Goal: Task Accomplishment & Management: Manage account settings

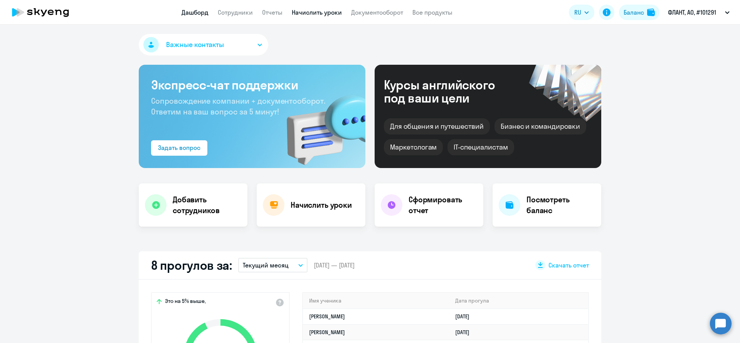
click at [317, 12] on link "Начислить уроки" at bounding box center [317, 12] width 50 height 8
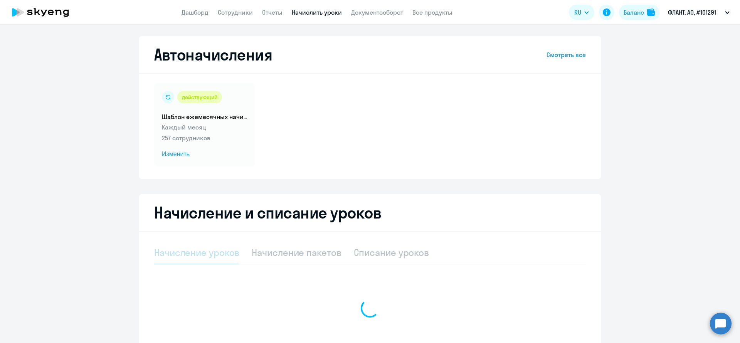
select select "10"
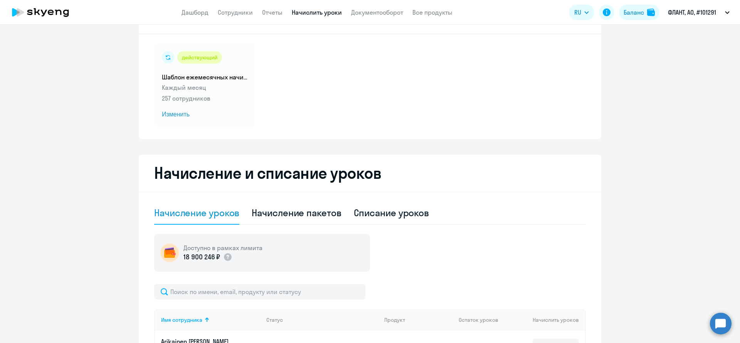
scroll to position [58, 0]
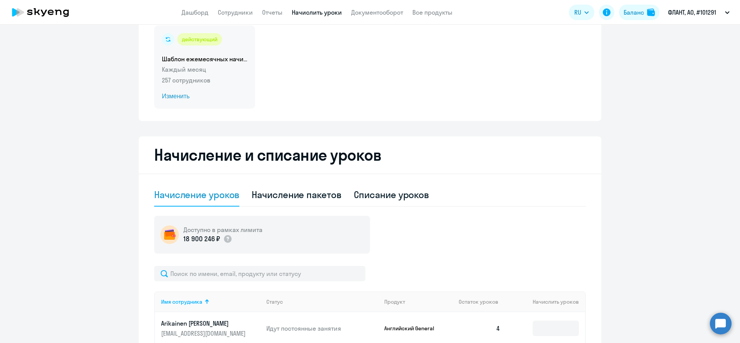
click at [179, 98] on span "Изменить" at bounding box center [205, 96] width 86 height 9
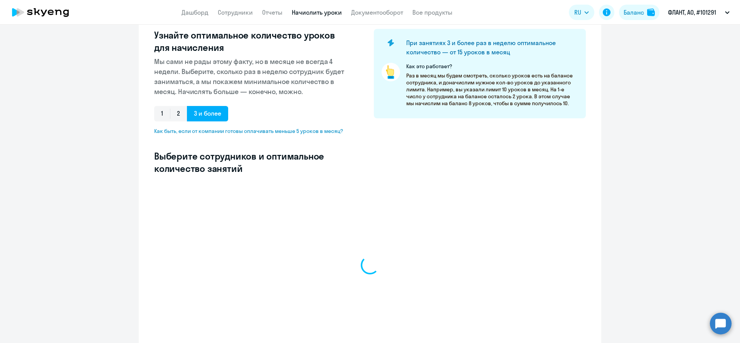
scroll to position [116, 0]
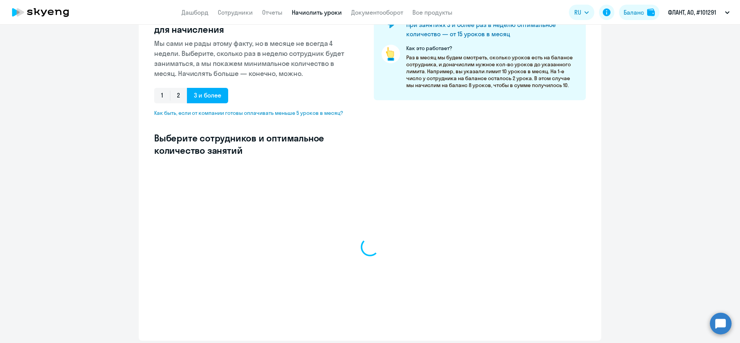
select select "10"
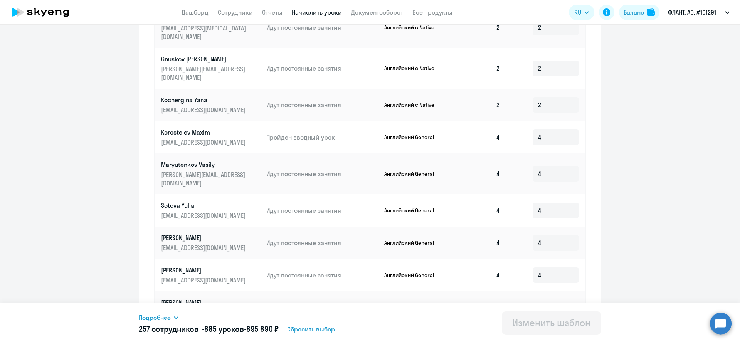
scroll to position [373, 0]
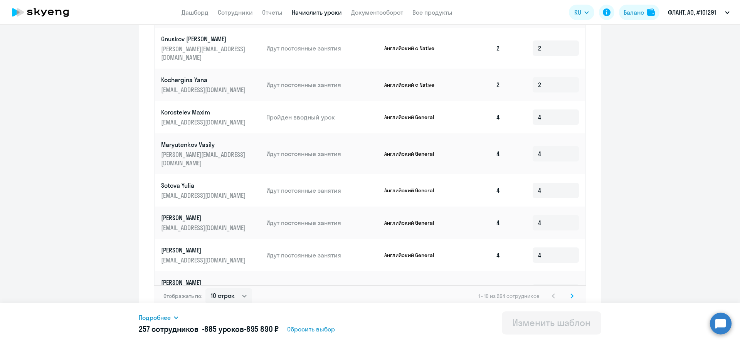
click at [568, 294] on div "Отображать по: 10 строк 30 строк 50 строк 1 - 10 из 264 сотрудников" at bounding box center [370, 296] width 432 height 22
click at [571, 293] on icon at bounding box center [572, 295] width 3 height 5
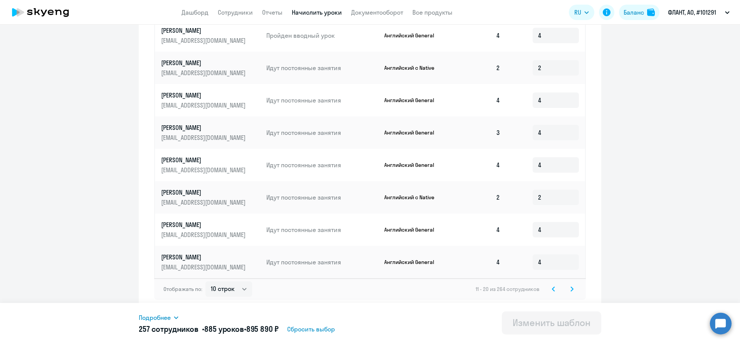
scroll to position [200, 0]
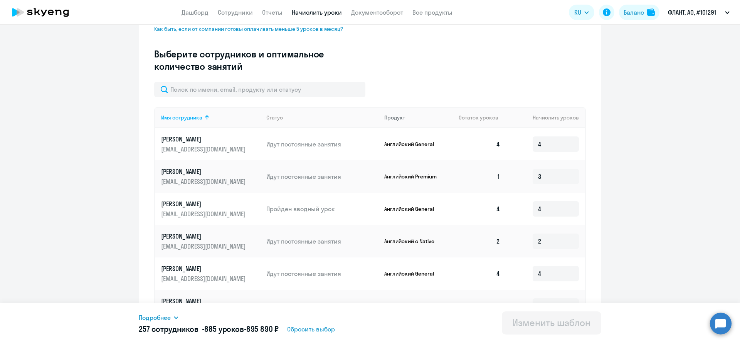
click at [396, 113] on th "Продукт" at bounding box center [415, 117] width 75 height 21
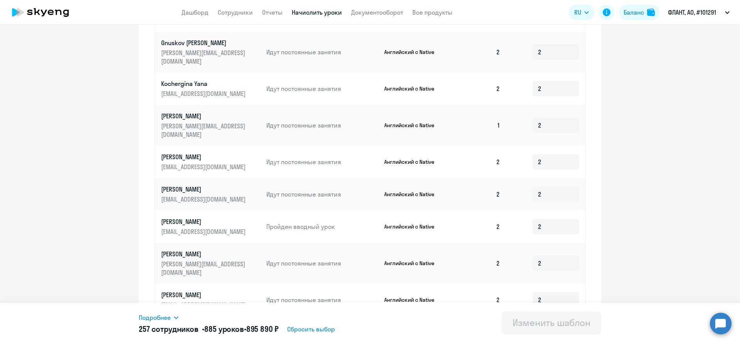
scroll to position [373, 0]
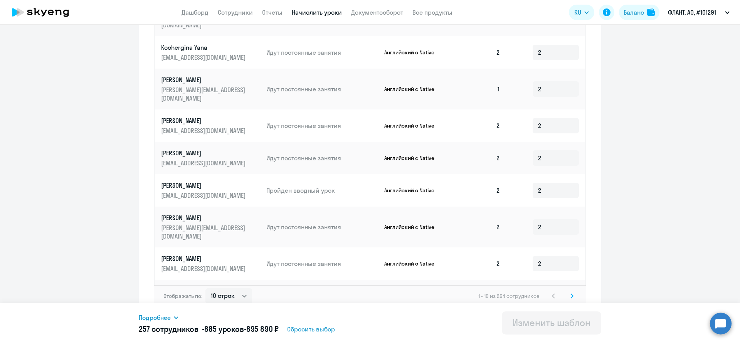
click at [562, 292] on div "1 - 10 из 264 сотрудников" at bounding box center [528, 296] width 98 height 9
click at [568, 292] on svg-icon at bounding box center [572, 296] width 9 height 9
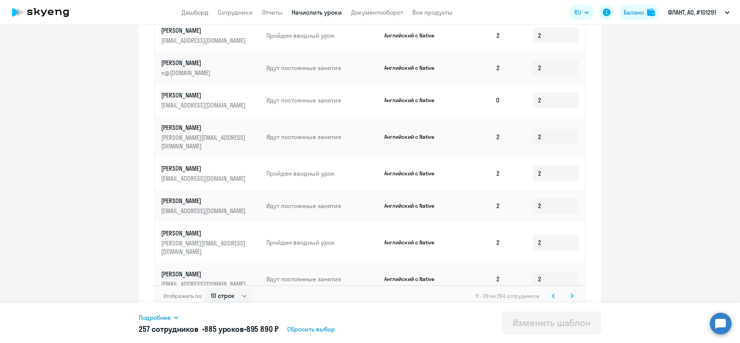
click at [570, 292] on svg-icon at bounding box center [572, 296] width 9 height 9
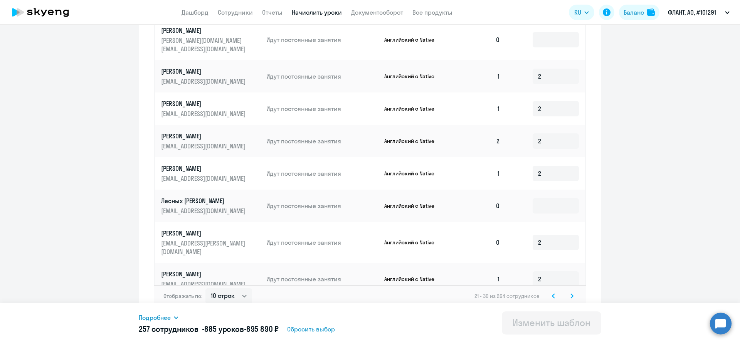
click at [570, 292] on svg-icon at bounding box center [572, 296] width 9 height 9
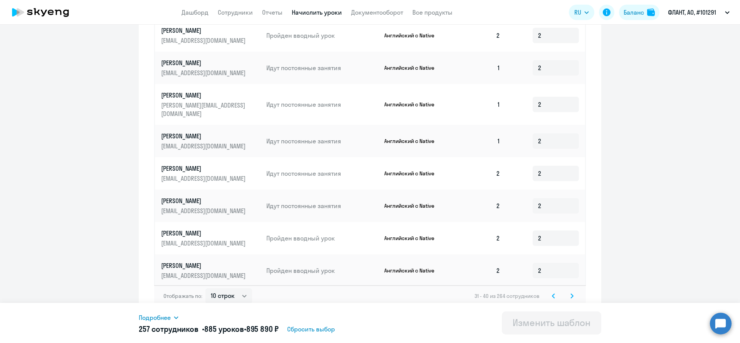
click at [570, 292] on svg-icon at bounding box center [572, 296] width 9 height 9
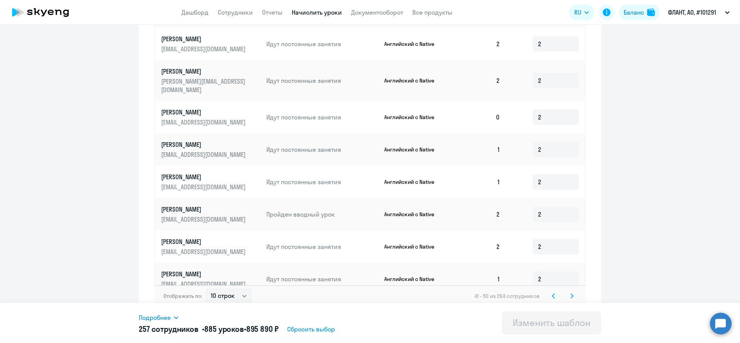
click at [570, 292] on svg-icon at bounding box center [572, 296] width 9 height 9
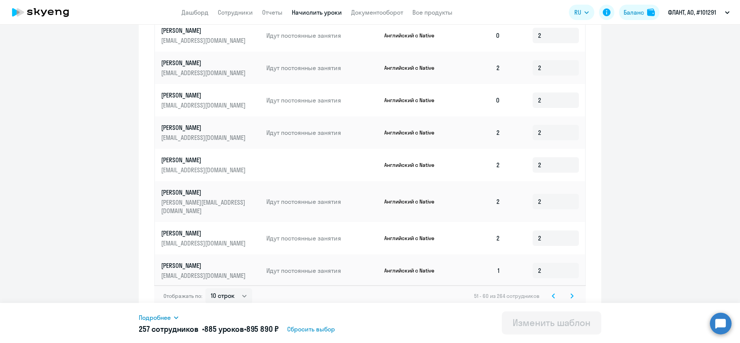
click at [570, 292] on svg-icon at bounding box center [572, 296] width 9 height 9
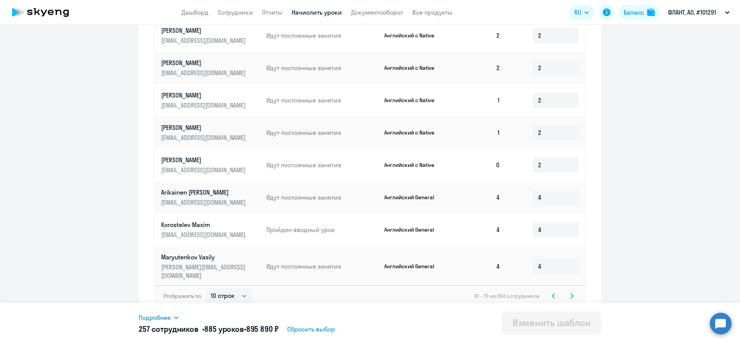
click at [570, 292] on svg-icon at bounding box center [572, 296] width 9 height 9
click at [570, 291] on svg-icon at bounding box center [572, 289] width 9 height 9
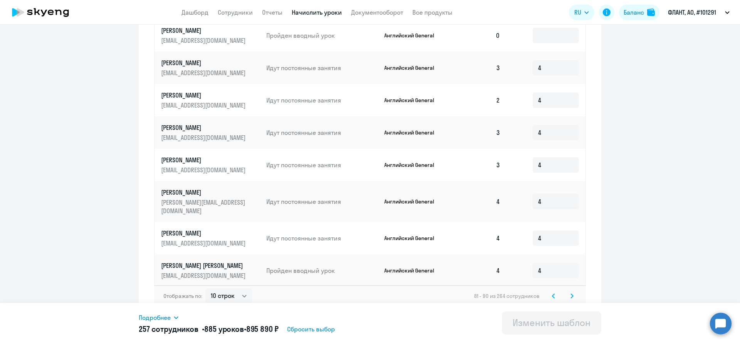
click at [570, 292] on svg-icon at bounding box center [572, 296] width 9 height 9
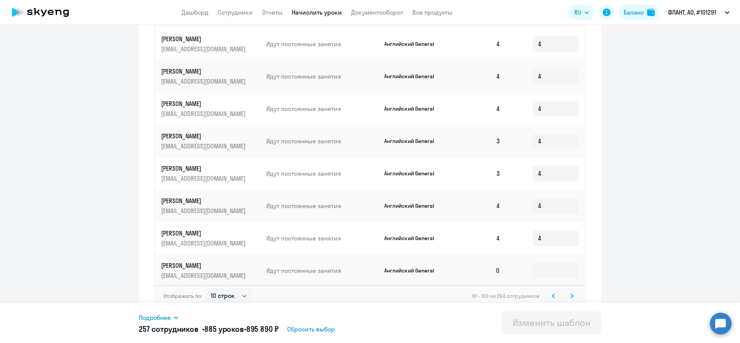
click at [570, 292] on svg-icon at bounding box center [572, 296] width 9 height 9
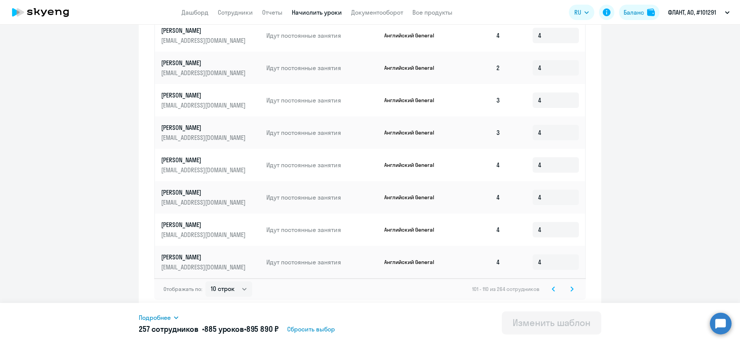
click at [570, 290] on svg-icon at bounding box center [572, 289] width 9 height 9
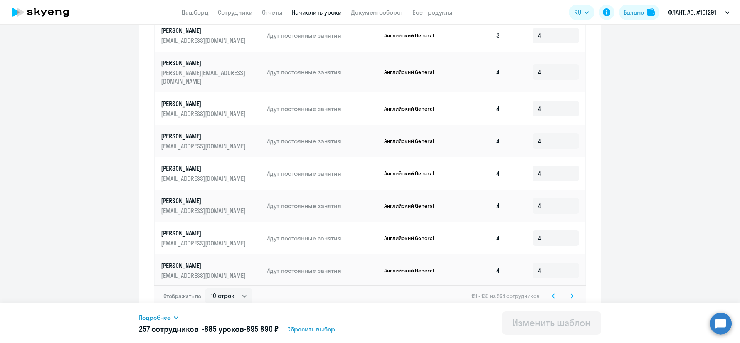
click at [570, 292] on svg-icon at bounding box center [572, 296] width 9 height 9
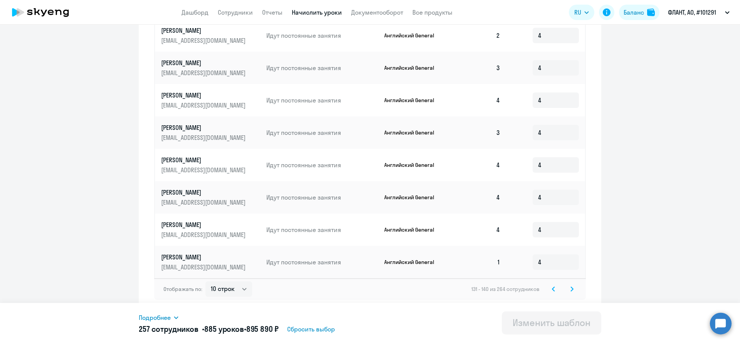
click at [570, 290] on svg-icon at bounding box center [572, 289] width 9 height 9
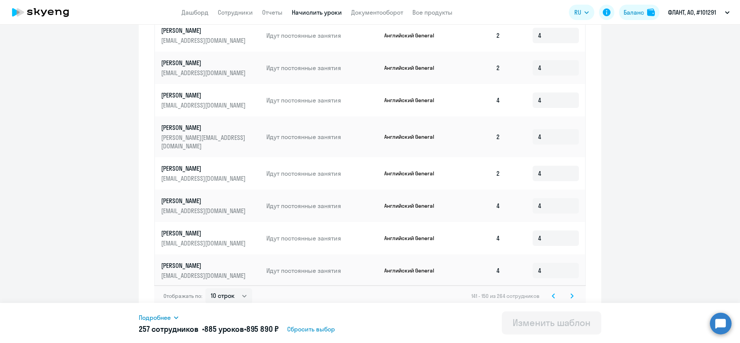
click at [570, 292] on svg-icon at bounding box center [572, 296] width 9 height 9
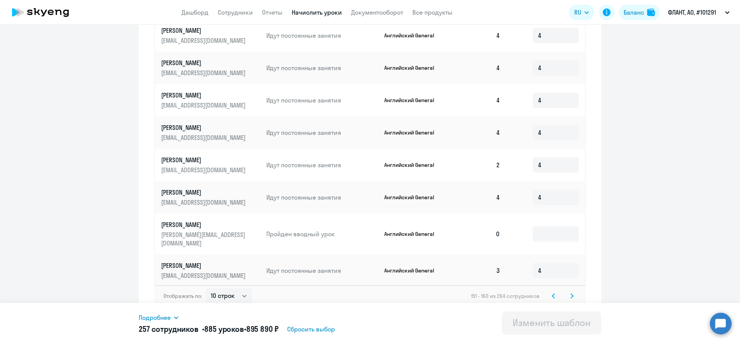
click at [570, 292] on svg-icon at bounding box center [572, 296] width 9 height 9
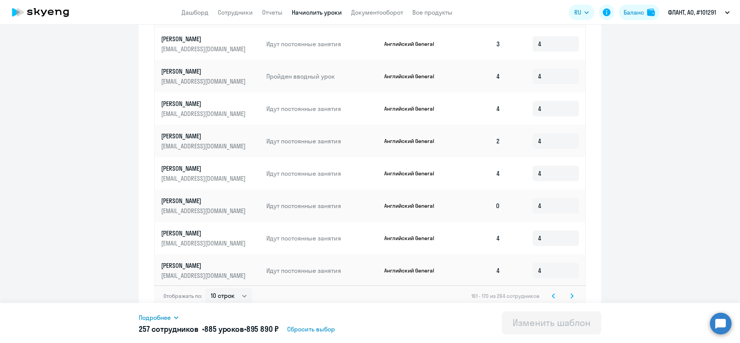
click at [570, 292] on svg-icon at bounding box center [572, 296] width 9 height 9
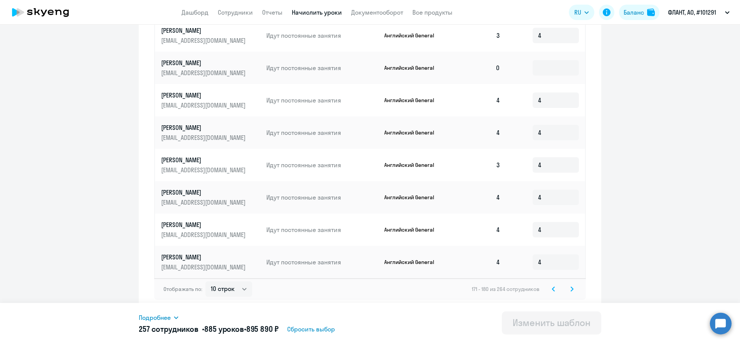
click at [570, 290] on svg-icon at bounding box center [572, 289] width 9 height 9
click at [570, 289] on svg-icon at bounding box center [572, 289] width 9 height 9
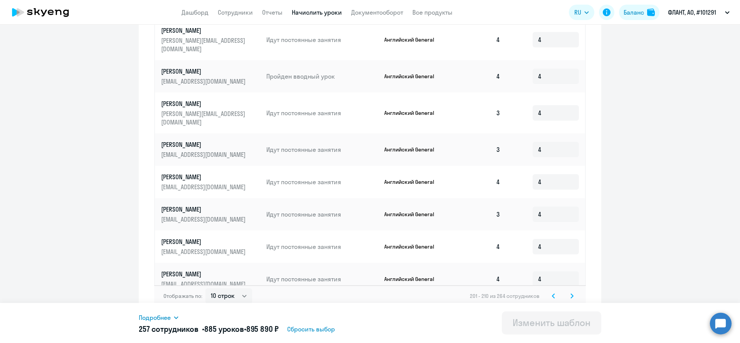
click at [571, 294] on icon at bounding box center [572, 296] width 2 height 4
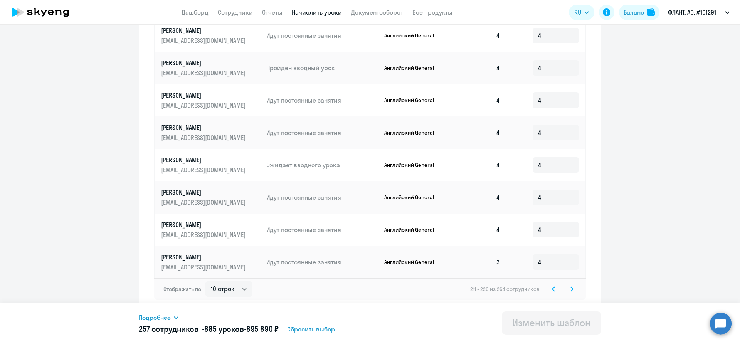
click at [571, 288] on icon at bounding box center [572, 289] width 3 height 5
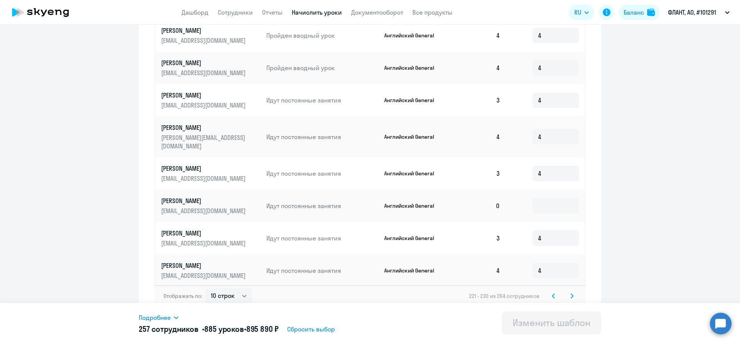
click at [571, 293] on icon at bounding box center [572, 295] width 3 height 5
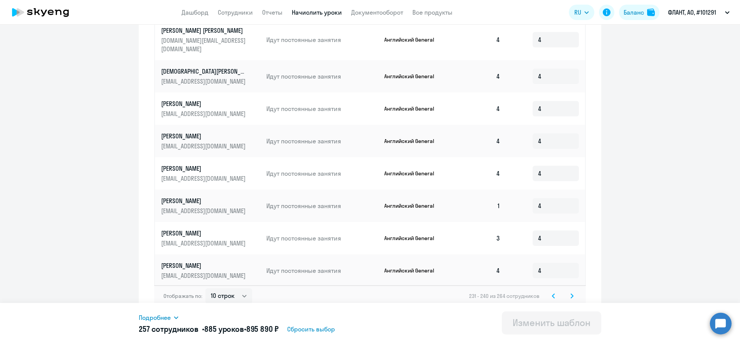
click at [571, 293] on icon at bounding box center [572, 295] width 3 height 5
